Goal: Task Accomplishment & Management: Complete application form

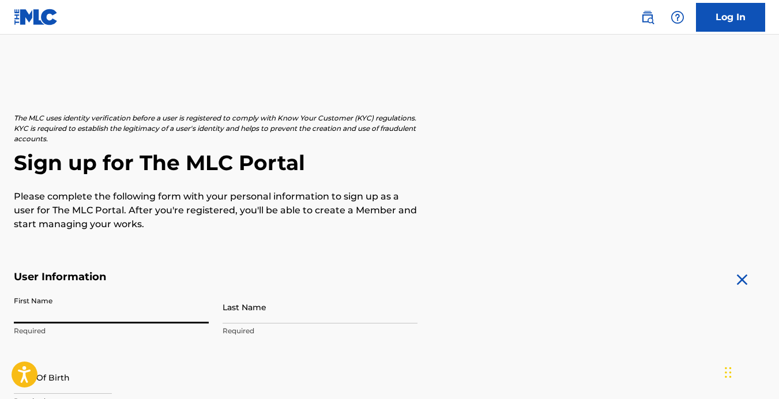
click at [88, 312] on input "First Name" at bounding box center [111, 307] width 195 height 33
type input "[PERSON_NAME]"
type input "[STREET_ADDRESS][PERSON_NAME]"
type input "Lansing"
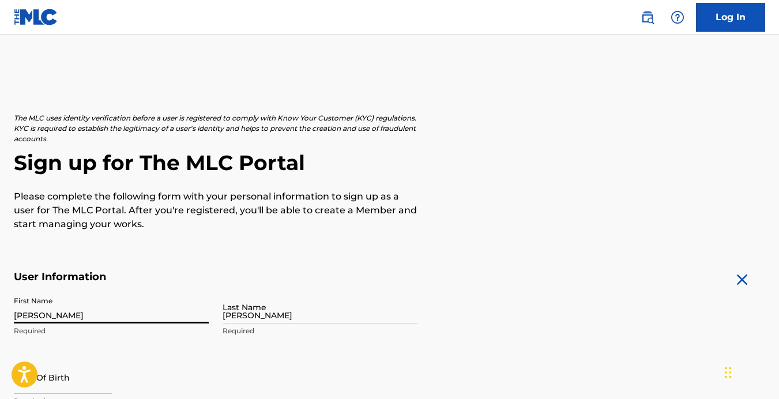
type input "[GEOGRAPHIC_DATA]"
type input "MI"
type input "48912"
type input "586"
type input "8502818"
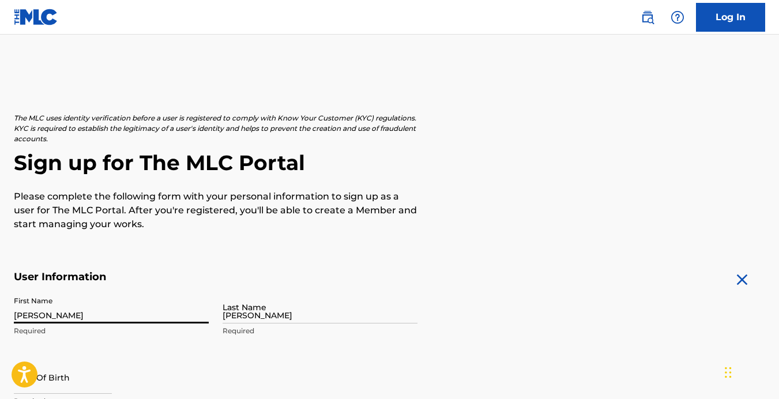
type input "[EMAIL_ADDRESS][DOMAIN_NAME]"
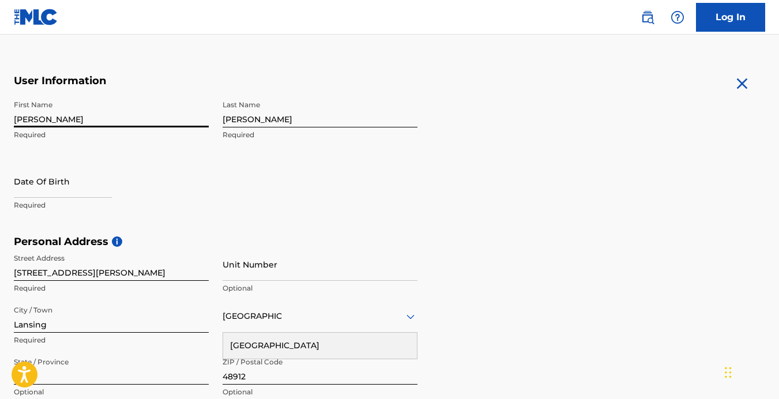
scroll to position [221, 0]
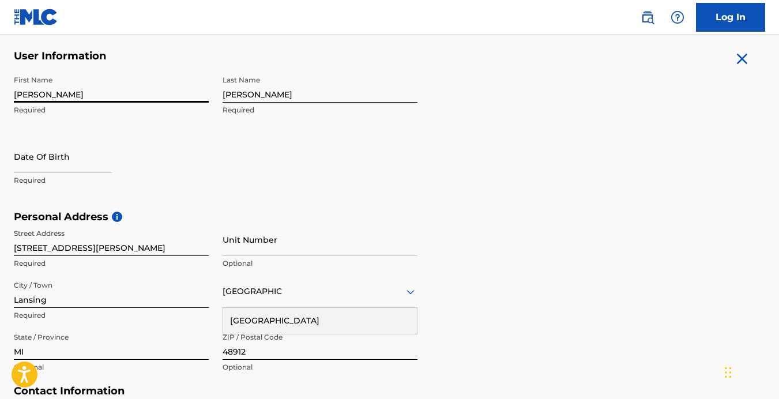
select select "7"
select select "2025"
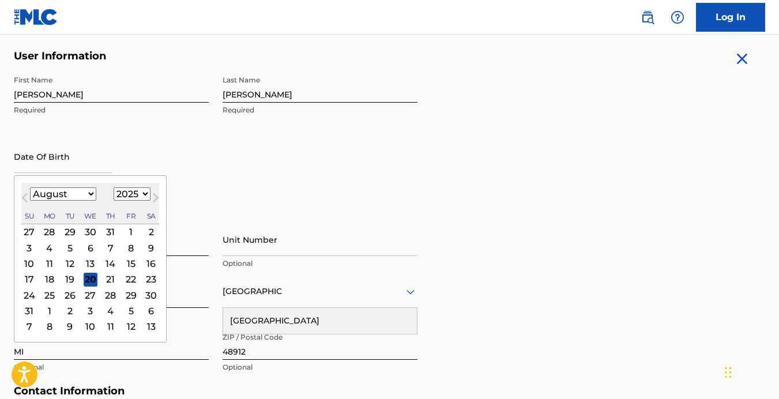
click at [80, 165] on input "text" at bounding box center [63, 156] width 98 height 33
click at [68, 245] on div "5" at bounding box center [70, 248] width 14 height 14
type input "[DATE]"
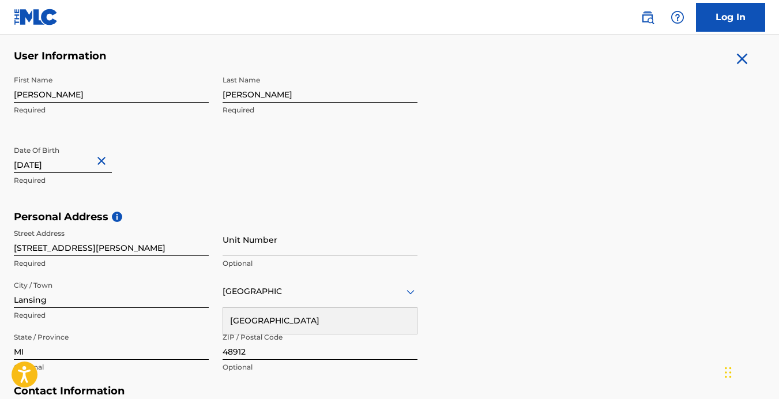
click at [77, 157] on input "[DATE]" at bounding box center [63, 156] width 98 height 33
select select "7"
select select "2025"
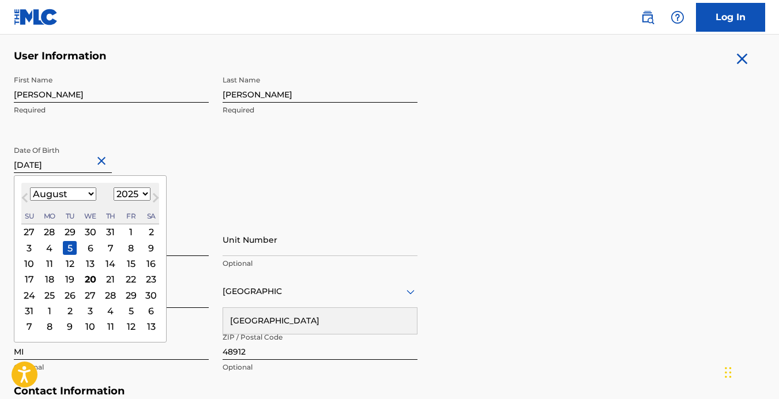
click at [146, 191] on button "Next Month" at bounding box center [155, 200] width 18 height 18
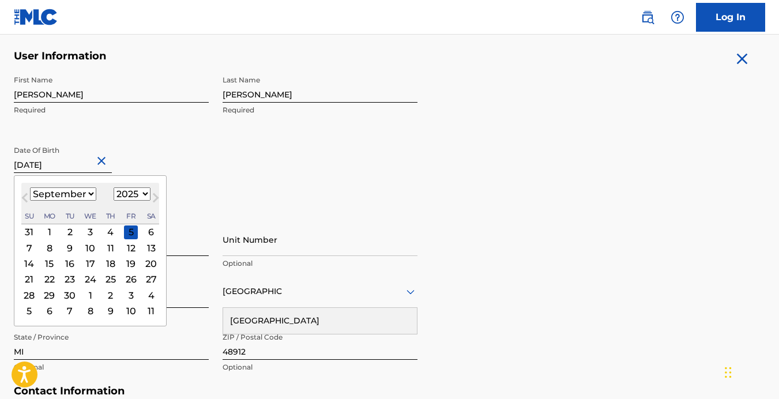
click at [146, 191] on button "Next Month" at bounding box center [155, 200] width 18 height 18
click at [85, 193] on select "January February March April May June July August September October November De…" at bounding box center [63, 193] width 66 height 13
select select "7"
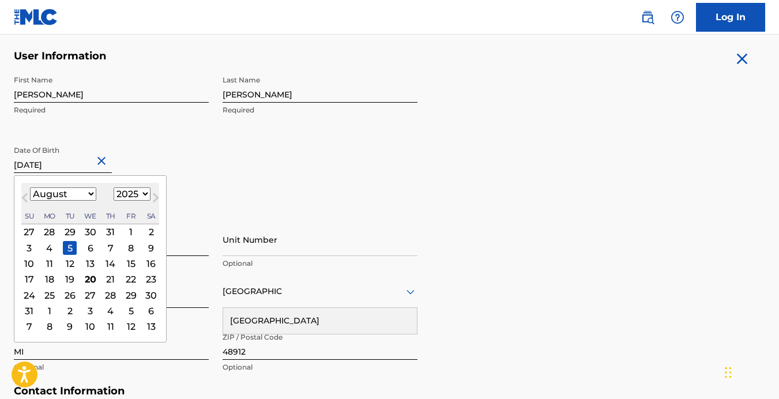
click at [124, 194] on select "1899 1900 1901 1902 1903 1904 1905 1906 1907 1908 1909 1910 1911 1912 1913 1914…" at bounding box center [132, 193] width 37 height 13
select select "1989"
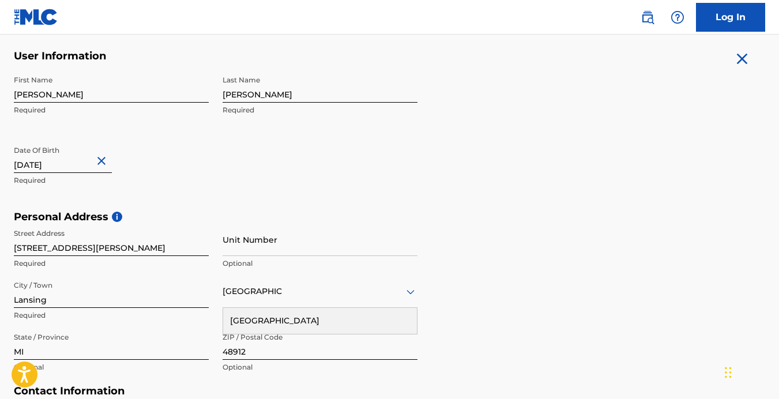
click at [73, 166] on input "[DATE]" at bounding box center [63, 156] width 98 height 33
select select "7"
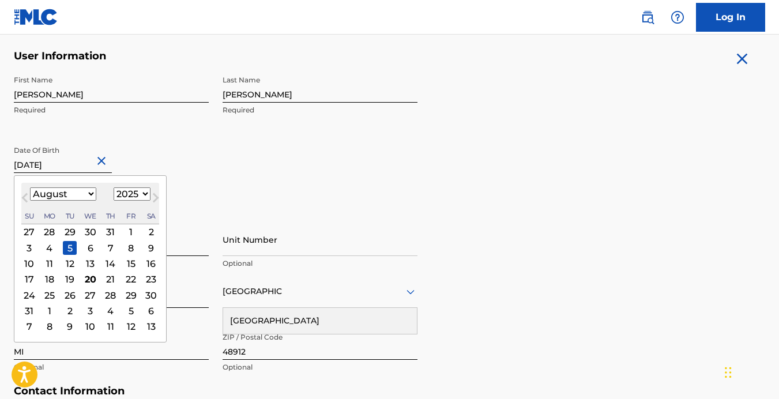
click at [126, 196] on select "1899 1900 1901 1902 1903 1904 1905 1906 1907 1908 1909 1910 1911 1912 1913 1914…" at bounding box center [132, 193] width 37 height 13
select select "1989"
type input "[DATE]"
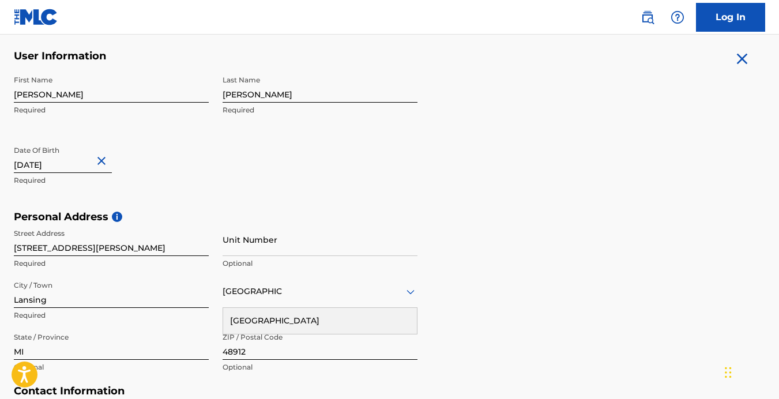
click at [143, 198] on div "First Name [PERSON_NAME] Required Last Name [PERSON_NAME] Required Date Of Birt…" at bounding box center [216, 140] width 404 height 141
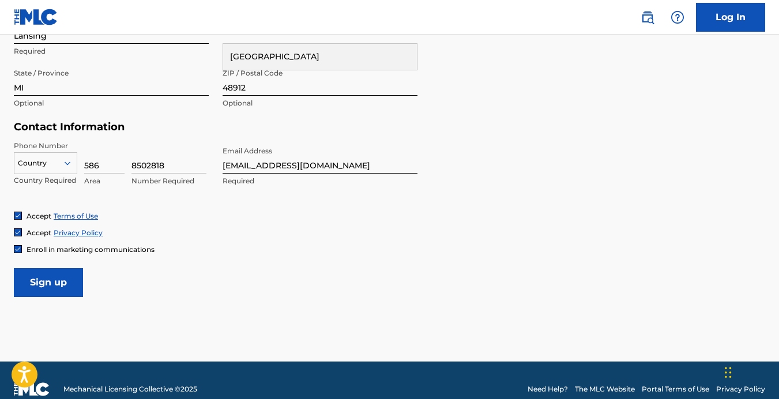
scroll to position [502, 0]
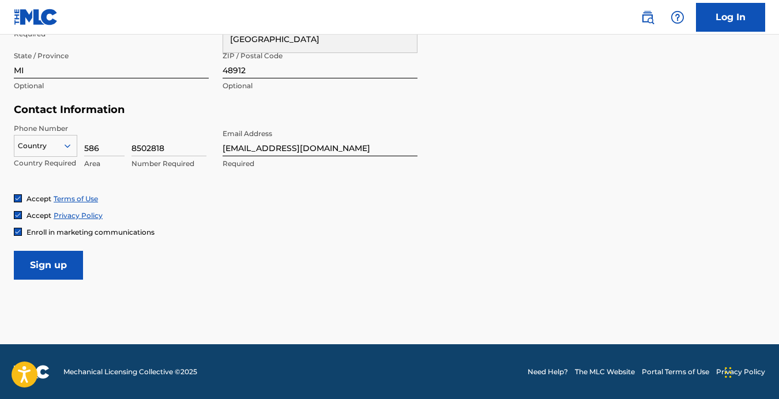
click at [18, 229] on img at bounding box center [17, 231] width 7 height 7
click at [67, 258] on input "Sign up" at bounding box center [48, 265] width 69 height 29
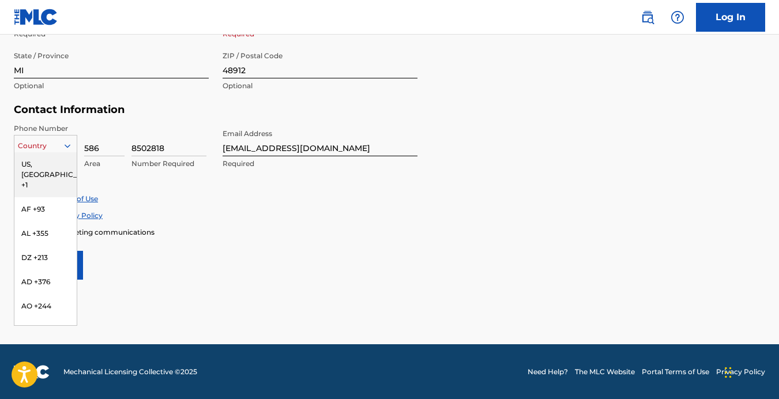
click at [55, 149] on div at bounding box center [45, 146] width 62 height 13
click at [50, 167] on div "US, [GEOGRAPHIC_DATA] +1" at bounding box center [45, 174] width 62 height 45
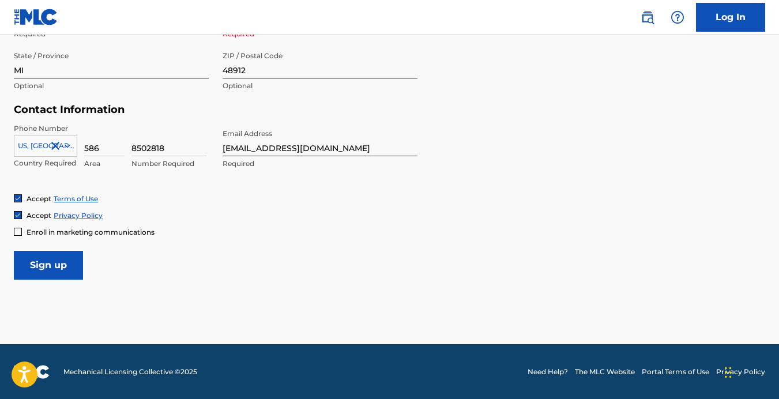
click at [121, 199] on div "Accept Terms of Use" at bounding box center [389, 199] width 751 height 10
click at [60, 258] on input "Sign up" at bounding box center [48, 265] width 69 height 29
click at [42, 271] on input "Sign up" at bounding box center [48, 265] width 69 height 29
click at [37, 262] on input "Sign up" at bounding box center [48, 265] width 69 height 29
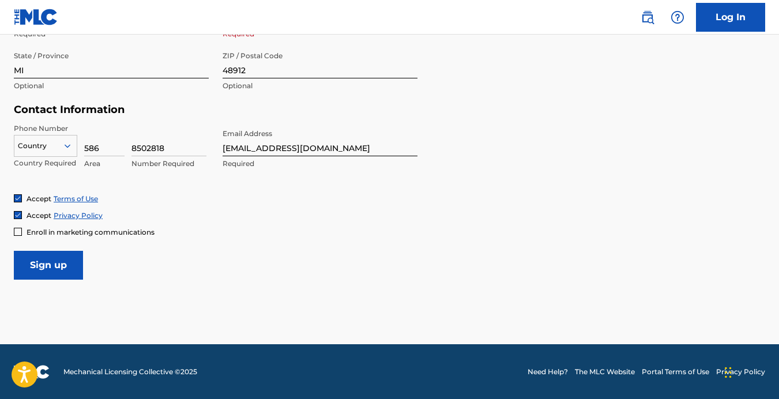
click at [57, 146] on div at bounding box center [45, 146] width 62 height 13
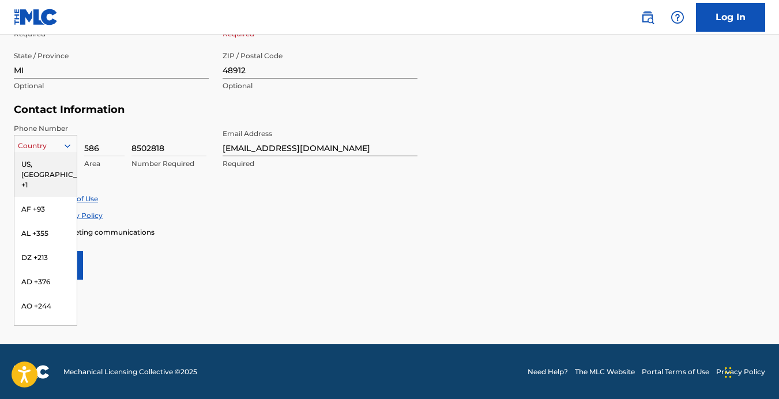
click at [39, 167] on div "US, [GEOGRAPHIC_DATA] +1" at bounding box center [45, 174] width 62 height 45
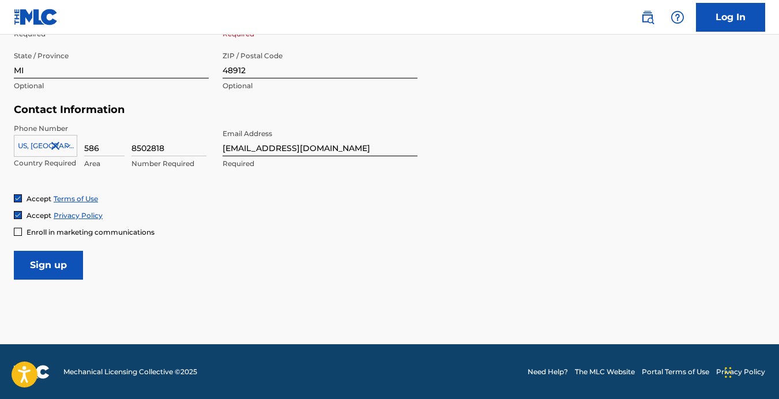
click at [224, 145] on input "[EMAIL_ADDRESS][DOMAIN_NAME]" at bounding box center [320, 139] width 195 height 33
click at [253, 203] on div "Accept Terms of Use Accept Privacy Policy Enroll in marketing communications" at bounding box center [389, 215] width 751 height 43
click at [21, 232] on div at bounding box center [18, 232] width 8 height 8
click at [47, 262] on input "Sign up" at bounding box center [48, 265] width 69 height 29
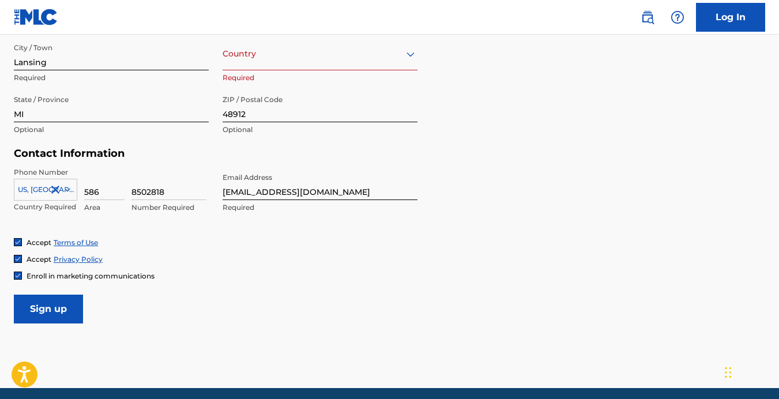
click at [22, 273] on div "Enroll in marketing communications" at bounding box center [84, 276] width 141 height 10
click at [19, 274] on img at bounding box center [17, 275] width 7 height 7
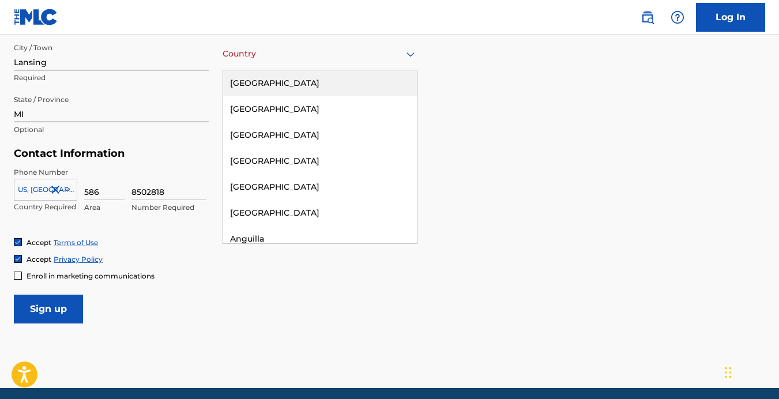
click at [349, 61] on div "Country" at bounding box center [320, 53] width 195 height 33
click at [327, 82] on div "[GEOGRAPHIC_DATA]" at bounding box center [320, 83] width 194 height 26
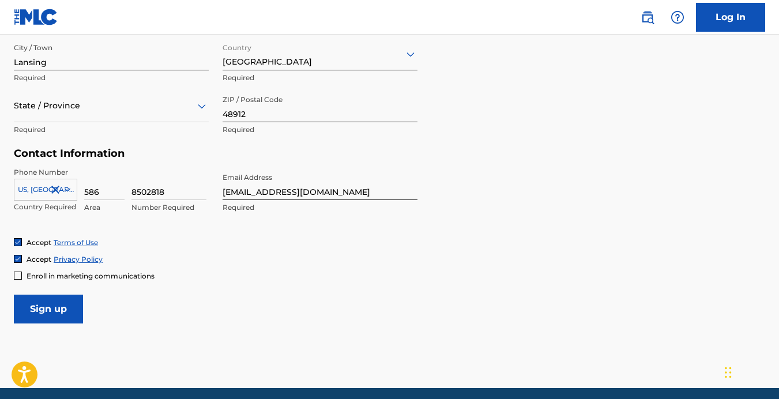
click at [54, 306] on input "Sign up" at bounding box center [48, 309] width 69 height 29
click at [150, 106] on div at bounding box center [111, 106] width 195 height 14
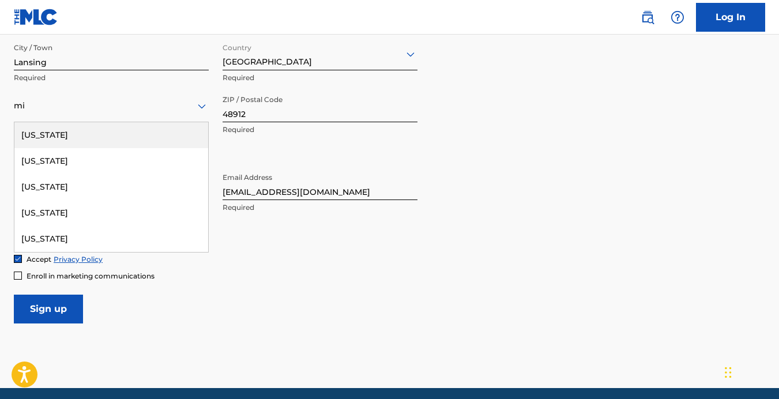
type input "MI"
type input "[GEOGRAPHIC_DATA]"
click at [97, 139] on div "[US_STATE]" at bounding box center [111, 135] width 194 height 26
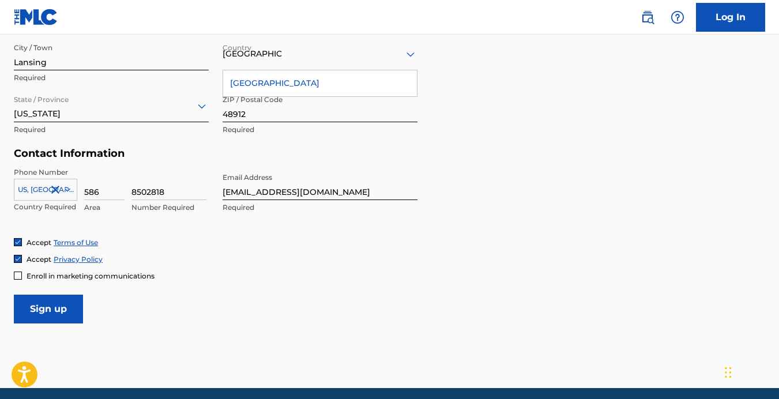
click at [276, 81] on div "[GEOGRAPHIC_DATA]" at bounding box center [320, 83] width 194 height 26
click at [39, 308] on input "Sign up" at bounding box center [48, 309] width 69 height 29
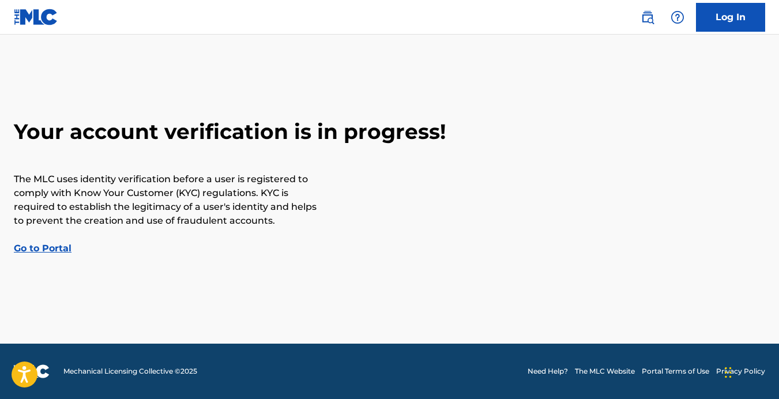
click at [37, 247] on link "Go to Portal" at bounding box center [43, 248] width 58 height 11
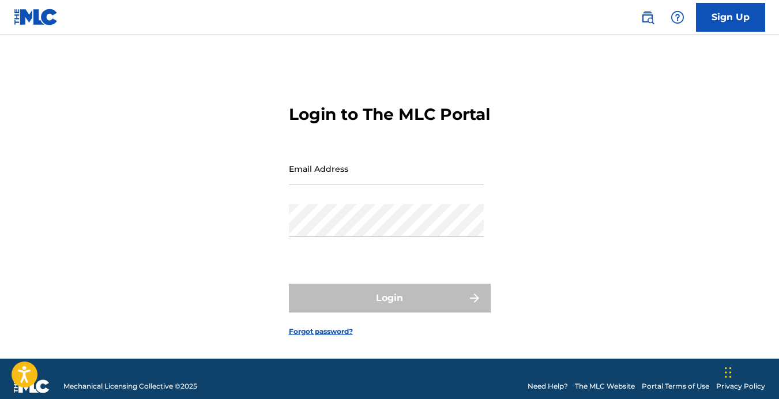
click at [345, 185] on input "Email Address" at bounding box center [386, 168] width 195 height 33
type input "[EMAIL_ADDRESS][DOMAIN_NAME]"
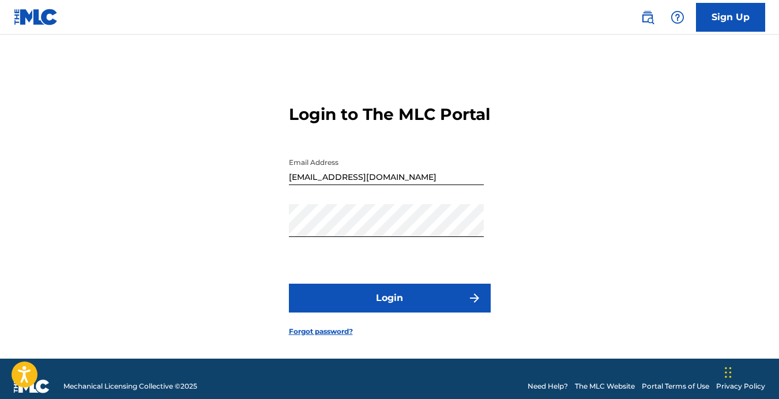
click at [402, 304] on button "Login" at bounding box center [390, 298] width 202 height 29
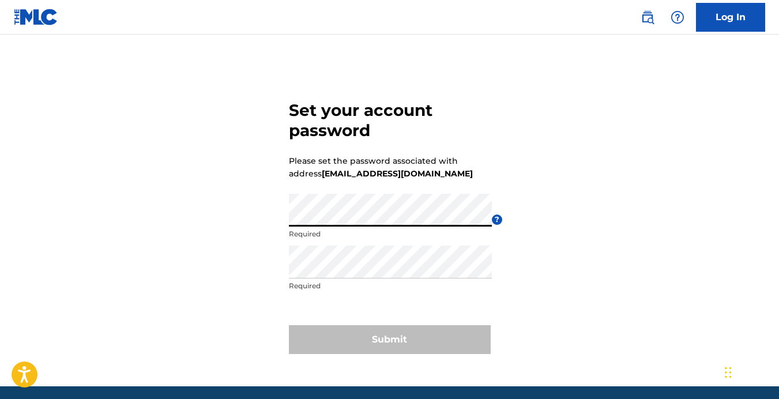
scroll to position [43, 0]
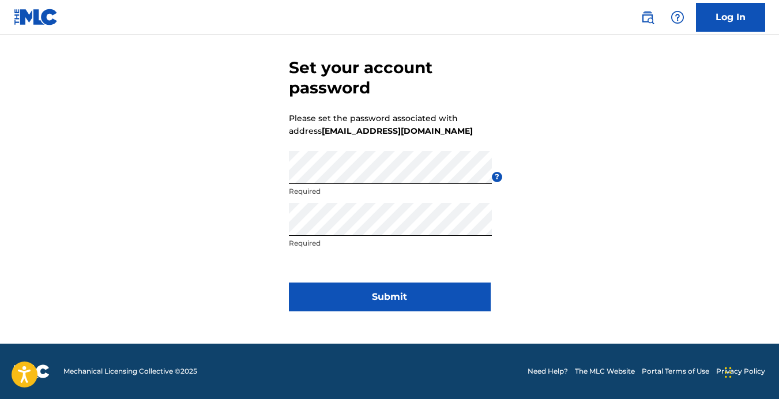
click at [387, 296] on button "Submit" at bounding box center [390, 296] width 202 height 29
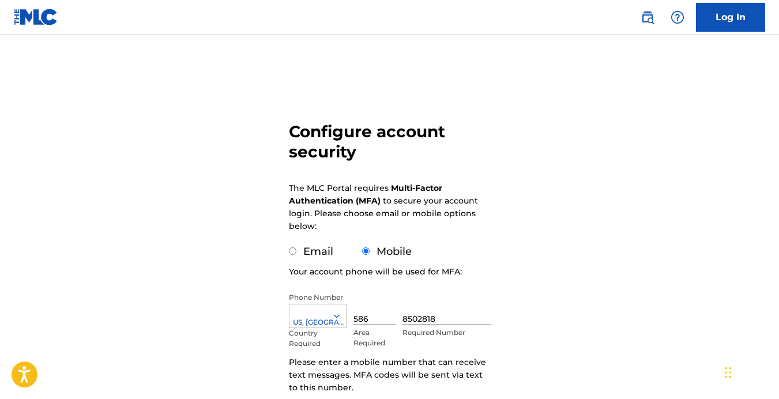
scroll to position [98, 0]
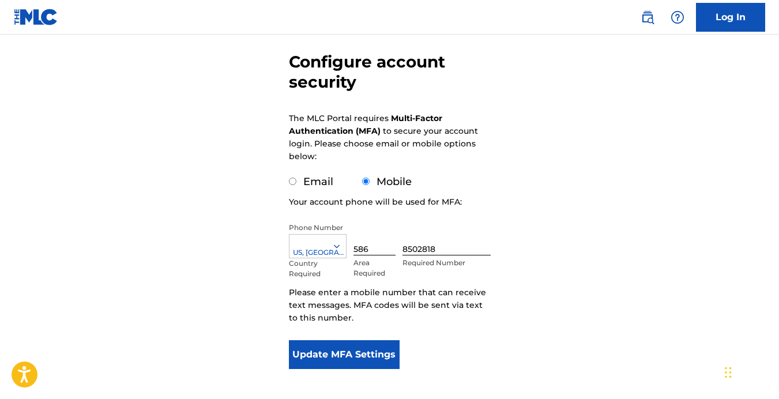
click at [331, 349] on button "Update MFA Settings" at bounding box center [344, 354] width 111 height 29
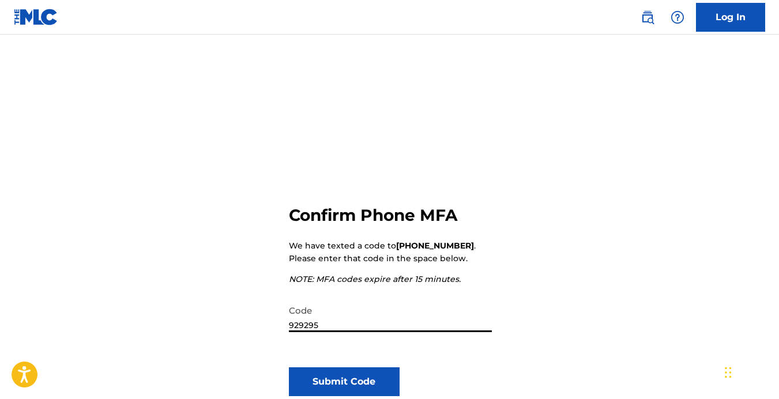
scroll to position [45, 0]
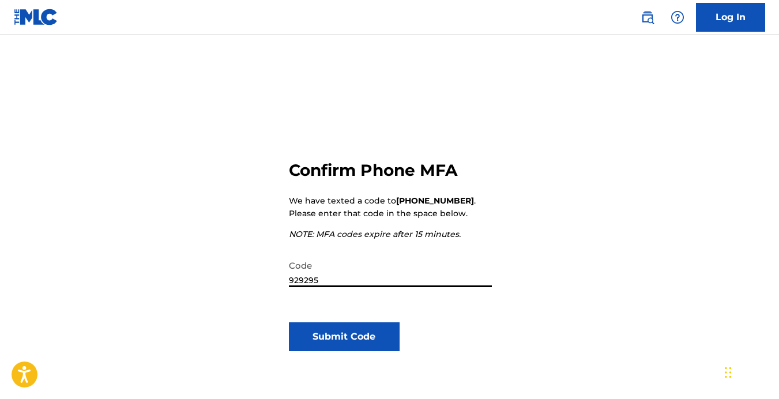
type input "929295"
click at [358, 328] on button "Submit Code" at bounding box center [344, 336] width 111 height 29
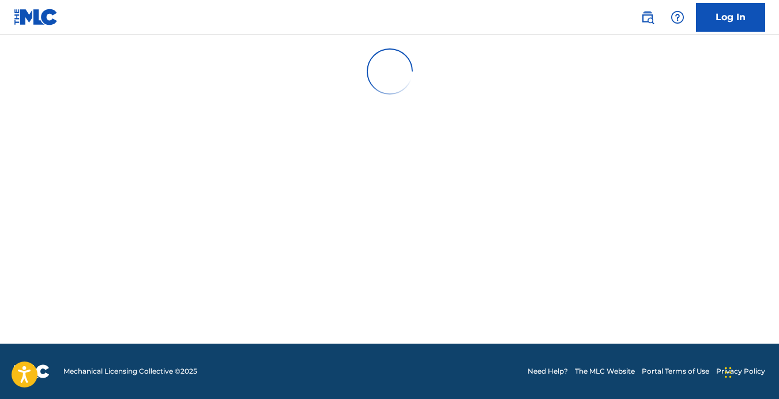
scroll to position [0, 0]
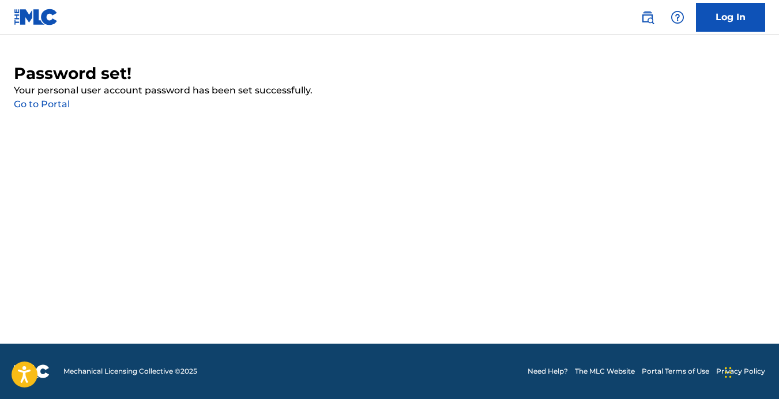
click at [43, 103] on link "Go to Portal" at bounding box center [42, 104] width 56 height 11
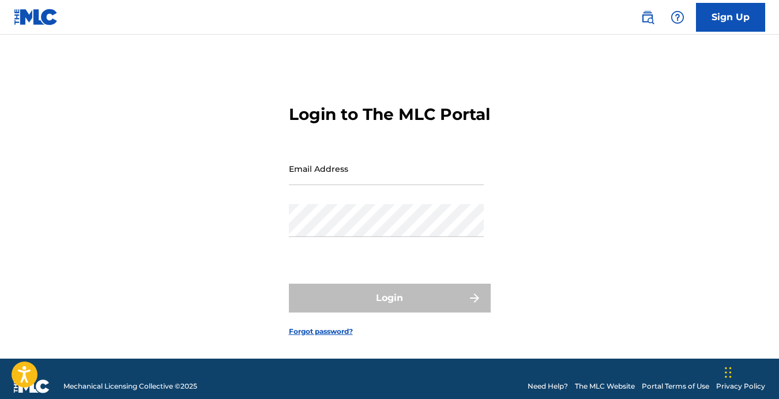
click at [329, 185] on input "Email Address" at bounding box center [386, 168] width 195 height 33
type input "[EMAIL_ADDRESS][DOMAIN_NAME]"
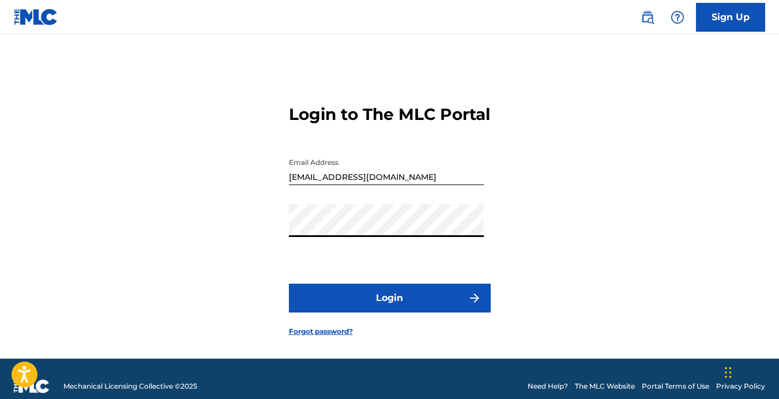
click at [406, 307] on button "Login" at bounding box center [390, 298] width 202 height 29
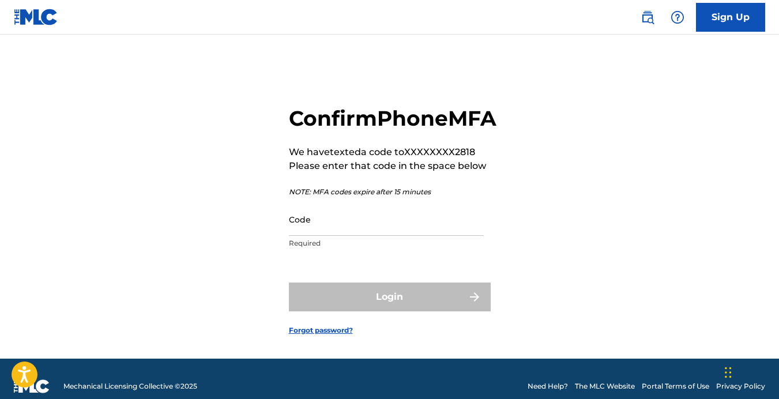
click at [340, 236] on input "Code" at bounding box center [386, 219] width 195 height 33
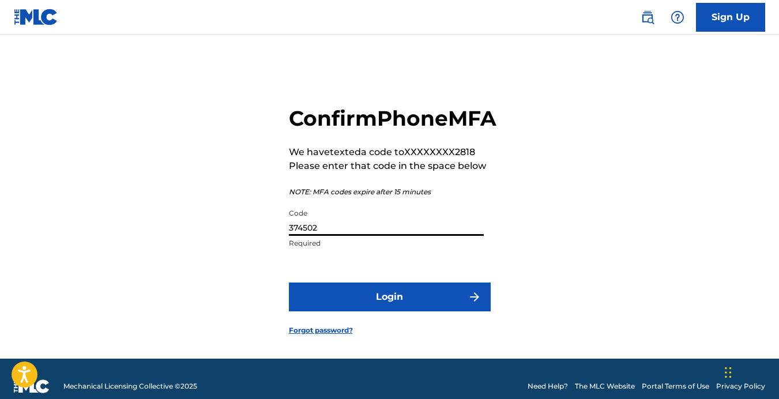
type input "374502"
click at [359, 305] on button "Login" at bounding box center [390, 296] width 202 height 29
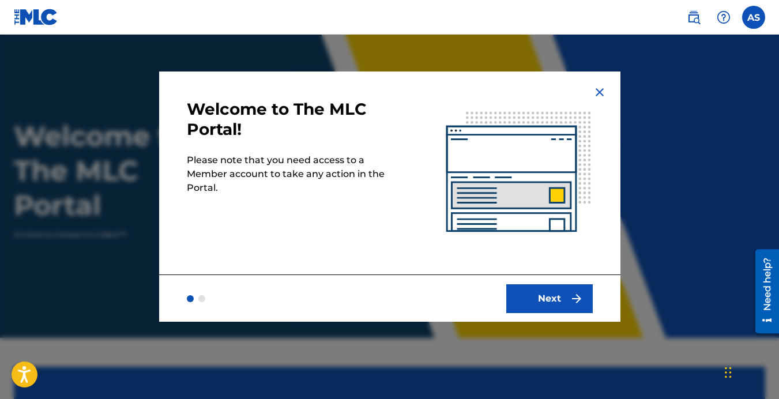
click at [536, 296] on button "Next" at bounding box center [549, 298] width 86 height 29
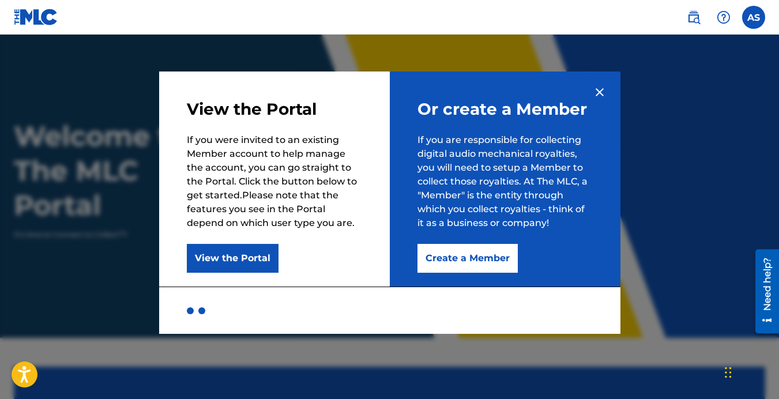
click at [465, 262] on button "Create a Member" at bounding box center [467, 258] width 100 height 29
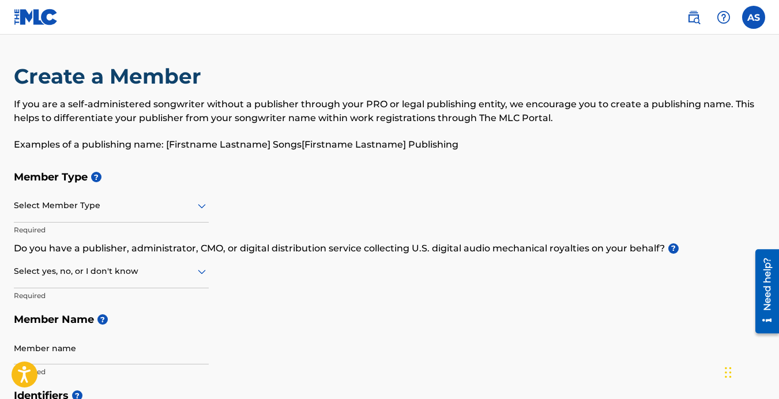
click at [193, 208] on div at bounding box center [111, 205] width 195 height 14
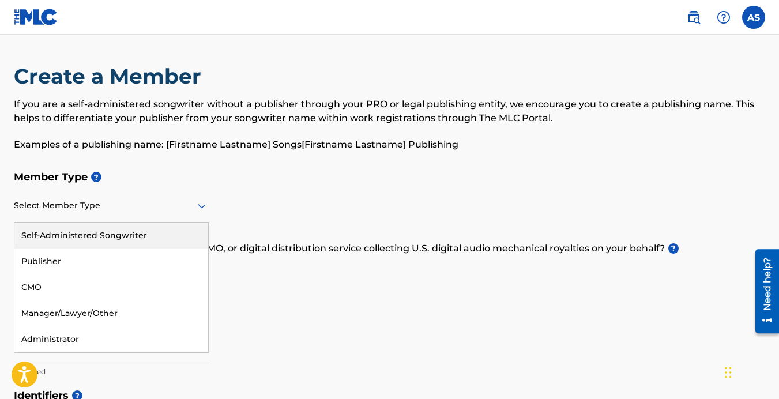
click at [143, 242] on div "Self-Administered Songwriter" at bounding box center [111, 236] width 194 height 26
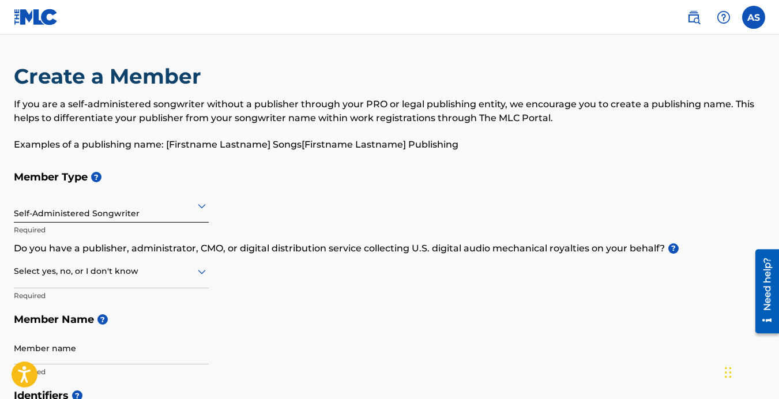
click at [189, 271] on div at bounding box center [111, 271] width 195 height 14
click at [164, 296] on div "Yes" at bounding box center [111, 301] width 194 height 26
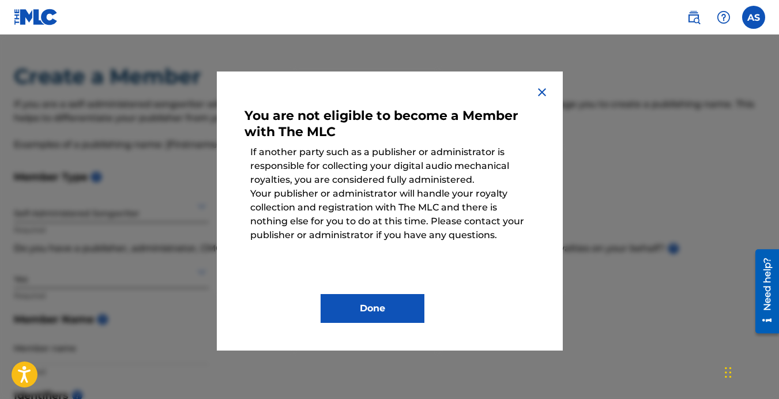
click at [370, 307] on button "Done" at bounding box center [373, 308] width 104 height 29
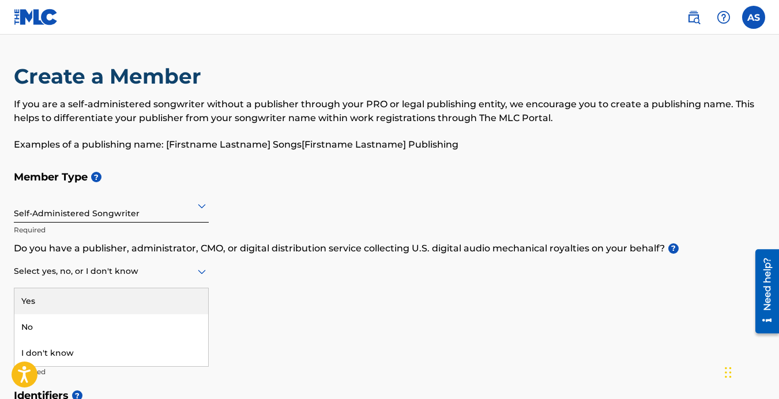
click at [199, 274] on icon at bounding box center [202, 272] width 14 height 14
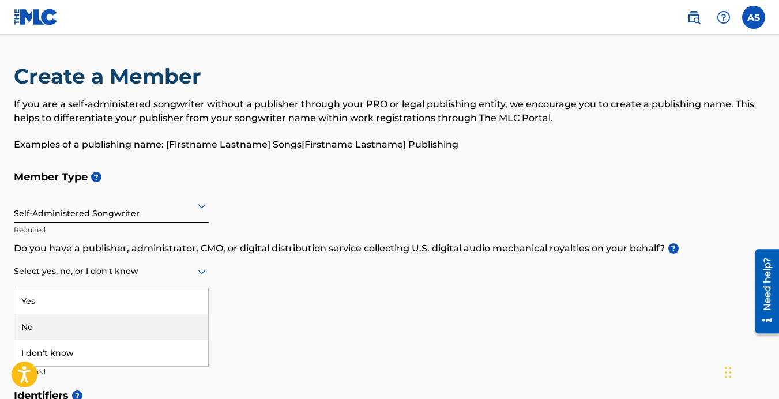
click at [152, 326] on div "No" at bounding box center [111, 327] width 194 height 26
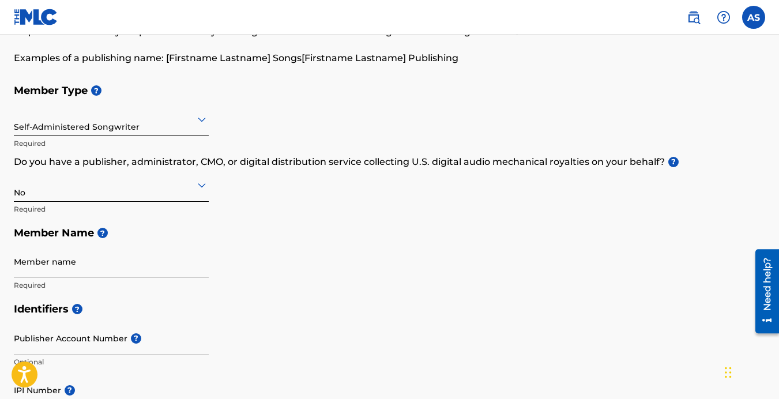
scroll to position [96, 0]
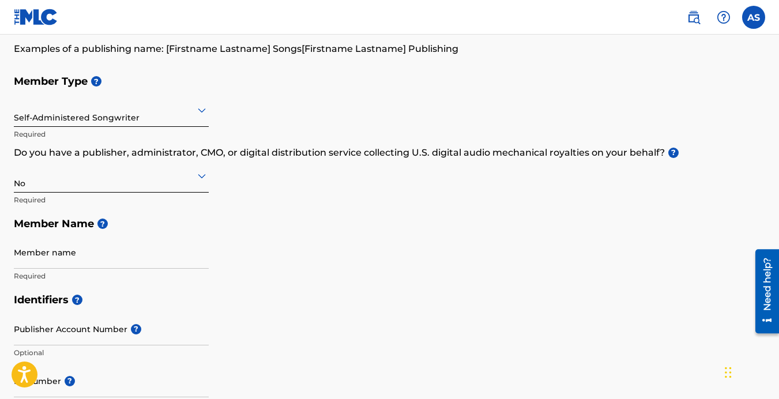
click at [115, 255] on input "Member name" at bounding box center [111, 252] width 195 height 33
click at [155, 261] on input "Anthony Stanco" at bounding box center [111, 252] width 195 height 33
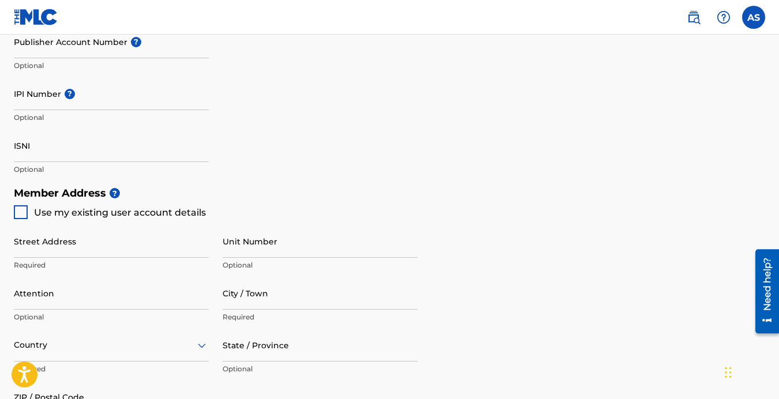
scroll to position [392, 0]
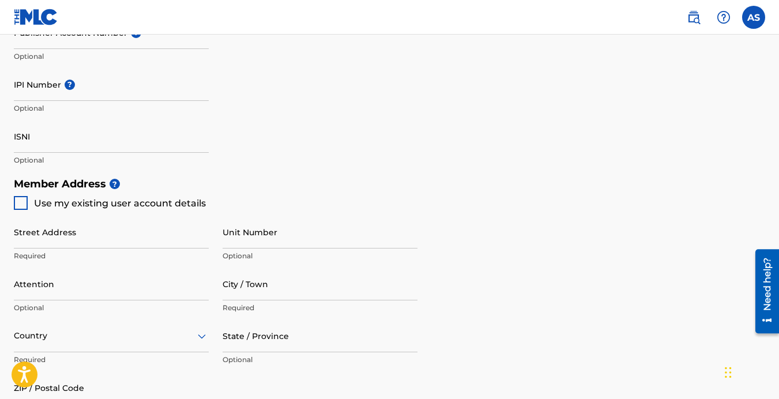
type input "Anthony Stanco"
click at [17, 204] on div at bounding box center [21, 203] width 14 height 14
type input "[STREET_ADDRESS][PERSON_NAME]"
type input "Lansing"
type input "48912"
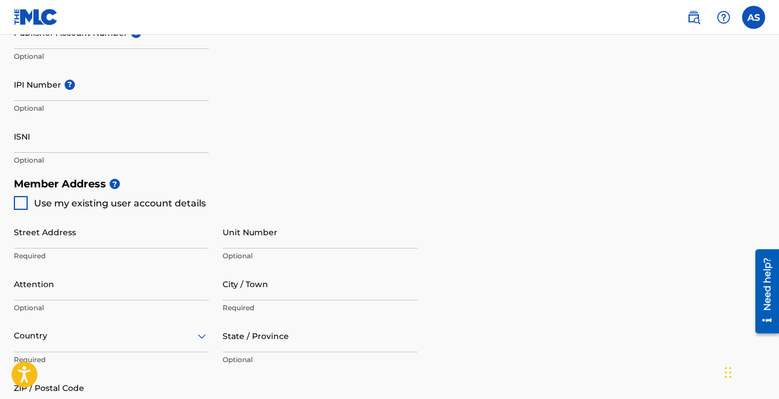
type input "586"
type input "8502818"
type input "[EMAIL_ADDRESS][DOMAIN_NAME]"
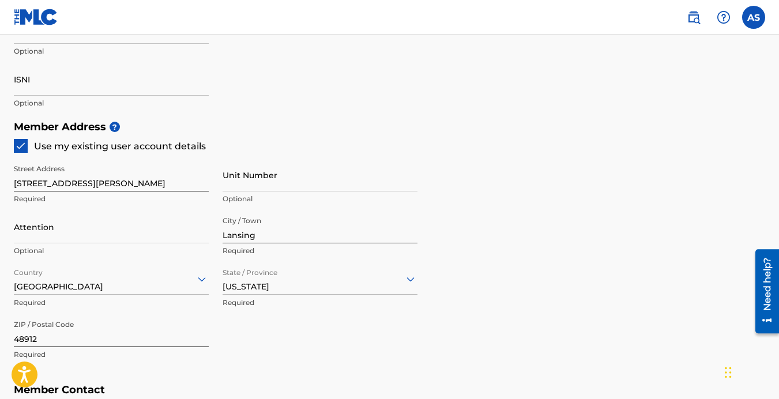
scroll to position [451, 0]
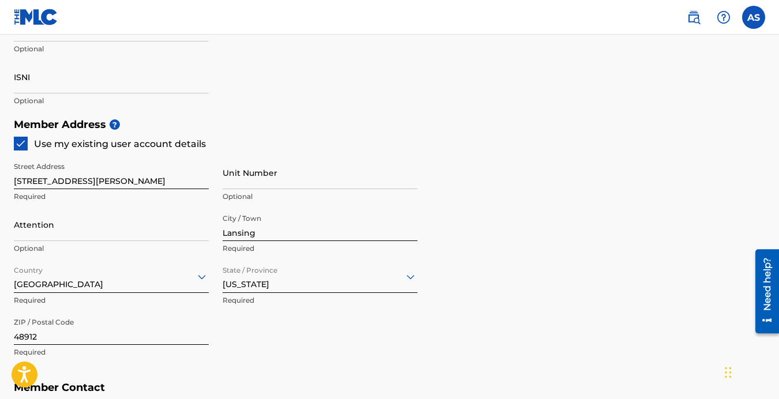
click at [111, 227] on input "Attention" at bounding box center [111, 224] width 195 height 33
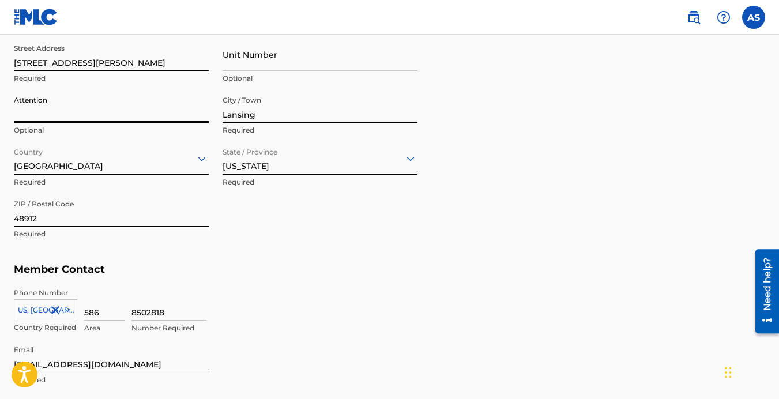
scroll to position [579, 0]
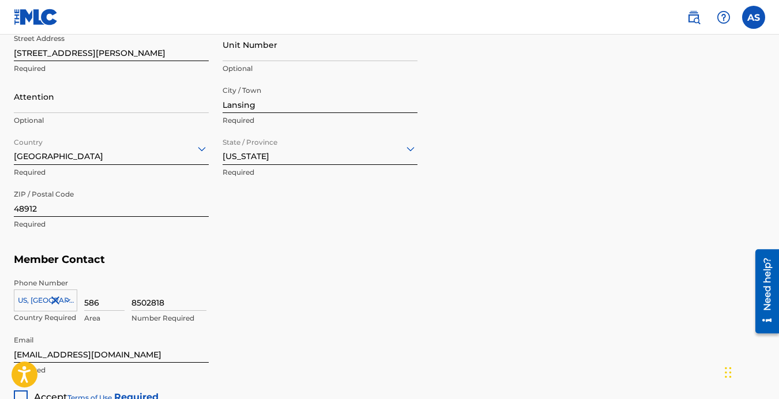
click at [213, 290] on div "8502818 Number Required" at bounding box center [448, 304] width 634 height 52
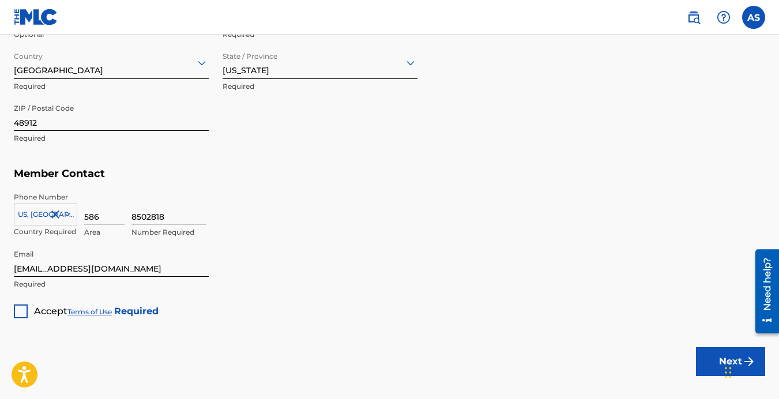
scroll to position [666, 0]
click at [17, 307] on div at bounding box center [21, 311] width 14 height 14
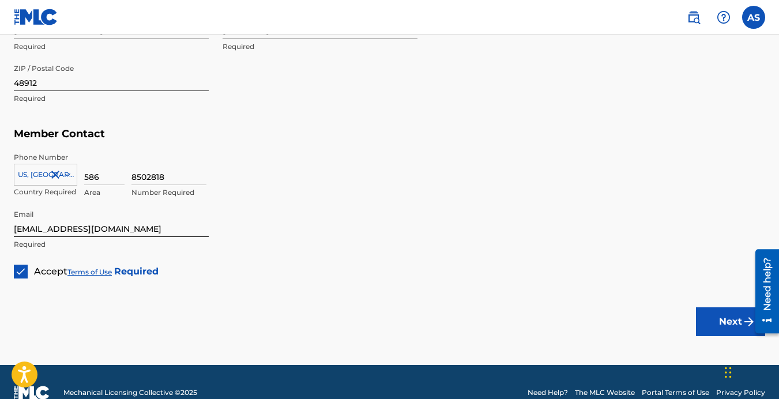
scroll to position [726, 0]
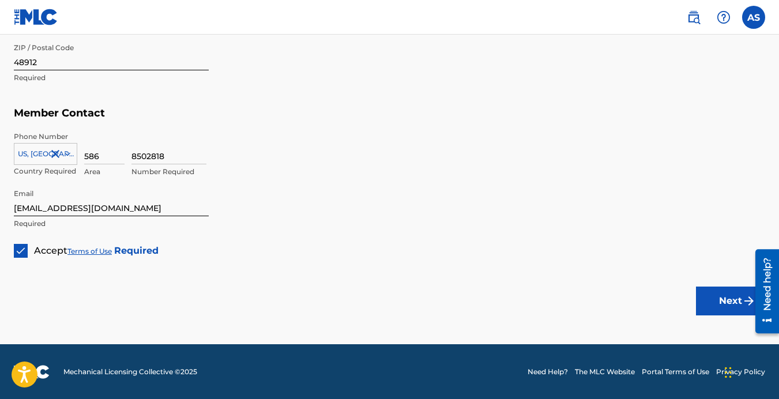
click at [707, 297] on button "Next" at bounding box center [730, 301] width 69 height 29
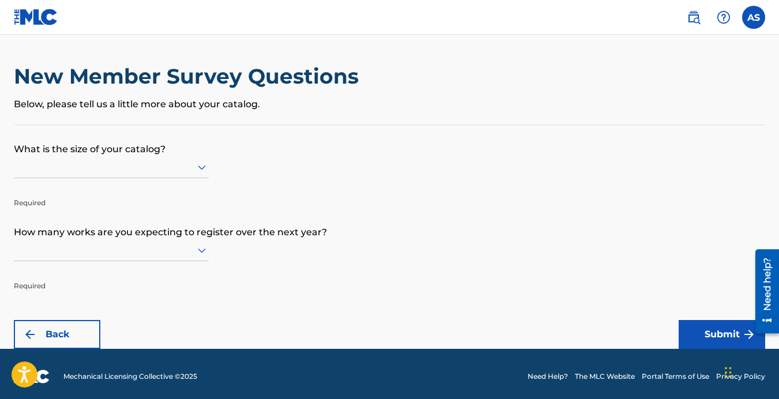
click at [201, 159] on div at bounding box center [111, 167] width 195 height 22
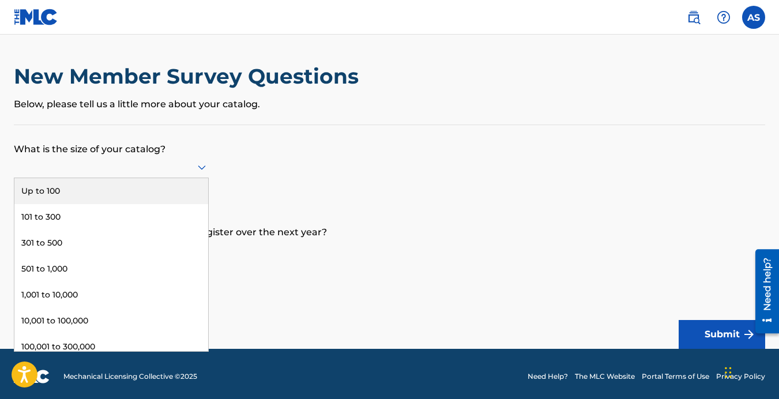
click at [163, 180] on div "Up to 100" at bounding box center [111, 191] width 194 height 26
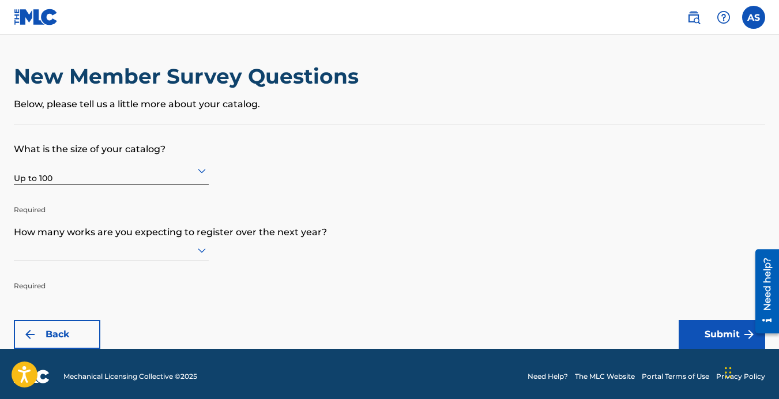
click at [201, 251] on icon at bounding box center [202, 250] width 14 height 14
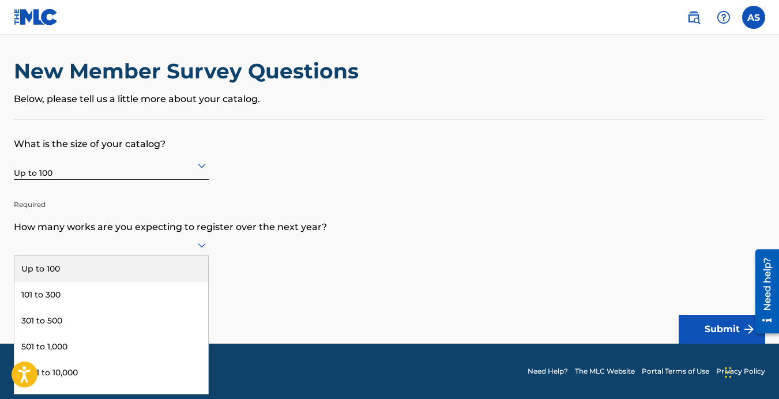
click at [165, 261] on div "Up to 100" at bounding box center [111, 269] width 194 height 26
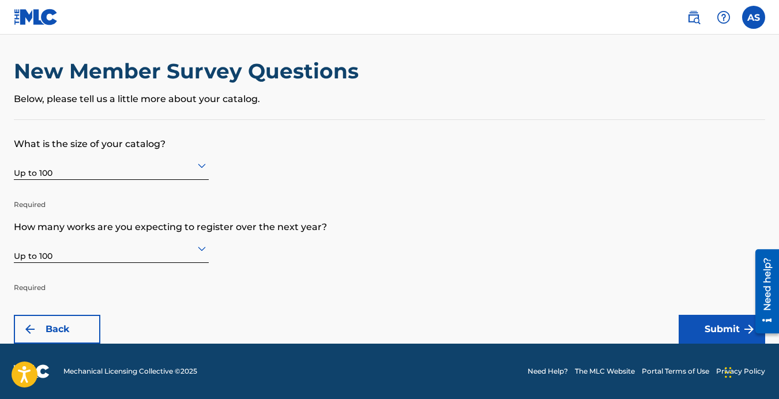
click at [690, 318] on button "Submit" at bounding box center [722, 329] width 86 height 29
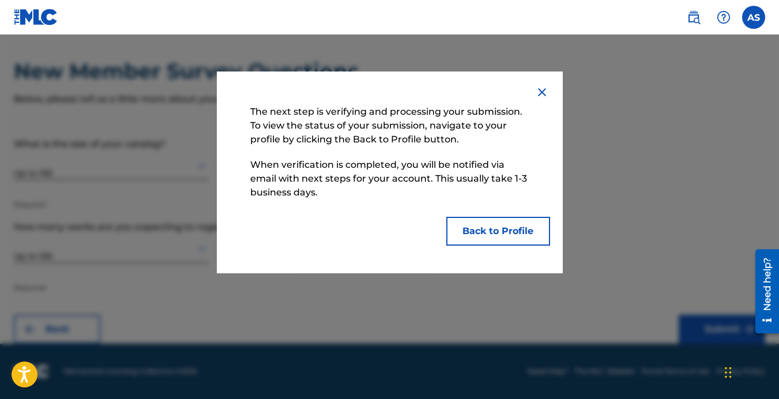
click at [477, 231] on button "Back to Profile" at bounding box center [498, 231] width 104 height 29
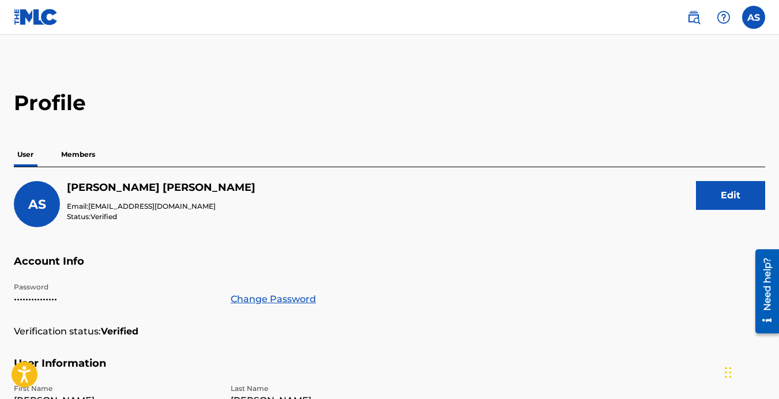
click at [74, 154] on p "Members" at bounding box center [78, 154] width 41 height 24
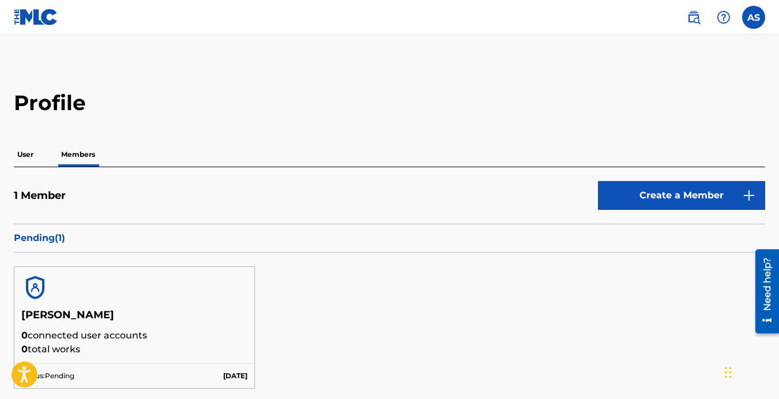
click at [26, 156] on p "User" at bounding box center [25, 154] width 23 height 24
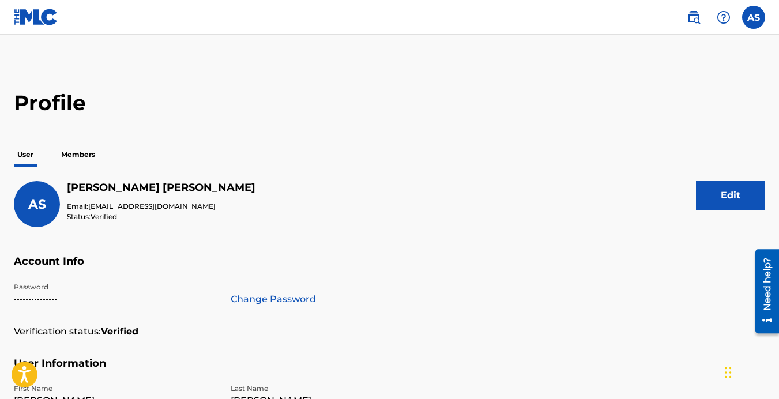
click at [26, 14] on img at bounding box center [36, 17] width 44 height 17
